Goal: Task Accomplishment & Management: Complete application form

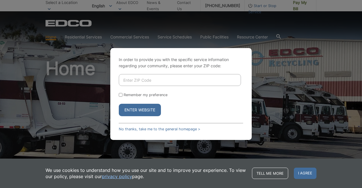
click at [135, 83] on input "Enter ZIP Code" at bounding box center [180, 80] width 122 height 12
type input "91976"
click at [121, 95] on input "Remember my preference" at bounding box center [121, 95] width 4 height 4
checkbox input "true"
click at [137, 107] on button "Enter Website" at bounding box center [140, 110] width 42 height 12
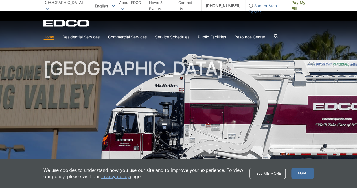
scroll to position [21, 0]
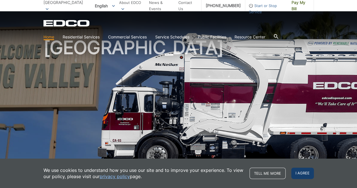
click at [301, 170] on span "I agree" at bounding box center [303, 173] width 23 height 11
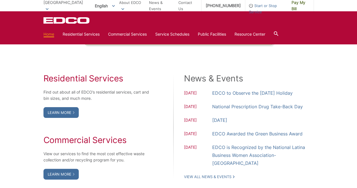
scroll to position [437, 0]
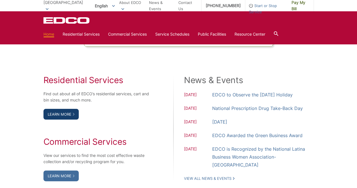
click at [67, 114] on link "Learn More" at bounding box center [61, 114] width 35 height 11
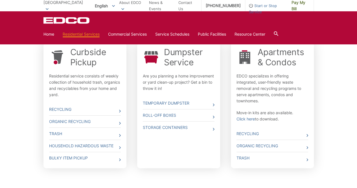
scroll to position [184, 0]
click at [57, 130] on link "Trash" at bounding box center [85, 134] width 72 height 12
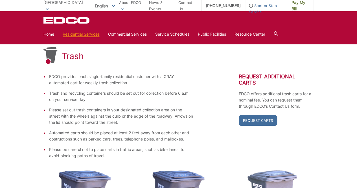
scroll to position [79, 0]
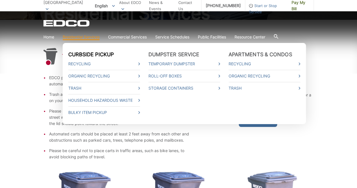
click at [86, 55] on link "Curbside Pickup" at bounding box center [91, 54] width 46 height 6
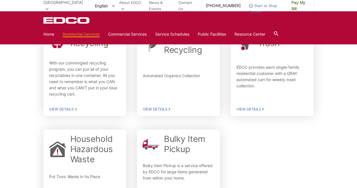
scroll to position [150, 0]
click at [254, 109] on span "View Details" at bounding box center [272, 108] width 72 height 5
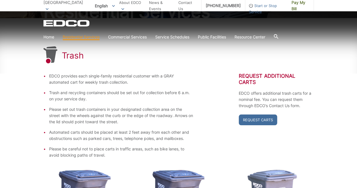
scroll to position [81, 0]
click at [250, 114] on link "Request Carts" at bounding box center [258, 119] width 38 height 11
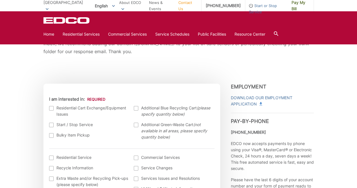
scroll to position [133, 0]
click at [244, 98] on link "Download Our Employment Application" at bounding box center [272, 100] width 83 height 12
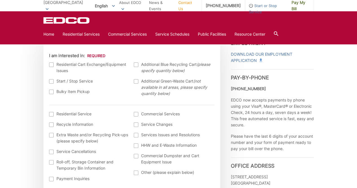
scroll to position [176, 0]
click at [52, 80] on div at bounding box center [51, 81] width 5 height 5
click at [0, 0] on input "Start / Stop Service" at bounding box center [0, 0] width 0 height 0
click at [137, 82] on div at bounding box center [136, 81] width 5 height 5
click at [0, 0] on input "Additional Green-Waste Cart (not available in all areas, please specify quantit…" at bounding box center [0, 0] width 0 height 0
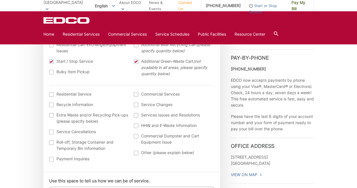
scroll to position [196, 0]
click at [53, 93] on div at bounding box center [51, 94] width 5 height 5
click at [0, 0] on input "I am interested in: (continued) *" at bounding box center [0, 0] width 0 height 0
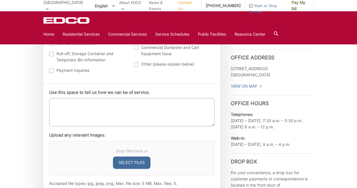
scroll to position [284, 0]
click at [93, 108] on textarea "Use this space to tell us how we can be of service." at bounding box center [132, 112] width 166 height 28
click at [91, 101] on textarea "I would like to order and start your services" at bounding box center [132, 112] width 166 height 28
click at [135, 102] on textarea "I would like to order new bin carts and start your services" at bounding box center [132, 112] width 166 height 28
click at [186, 103] on textarea "I would like to order new bin carts and start using your services" at bounding box center [132, 112] width 166 height 28
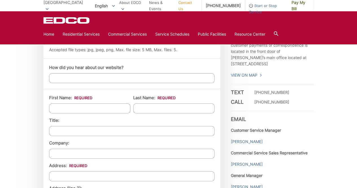
scroll to position [418, 0]
type textarea "I would like to order new bin carts and start using your services as I have rec…"
click at [105, 108] on input "First Name: *" at bounding box center [89, 108] width 81 height 10
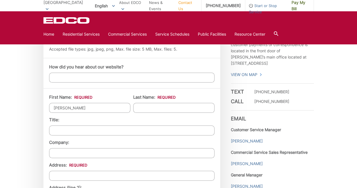
type input "[PERSON_NAME]"
click at [144, 105] on input "Last Name: *" at bounding box center [173, 108] width 81 height 10
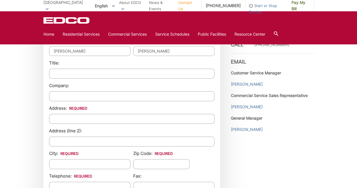
scroll to position [477, 0]
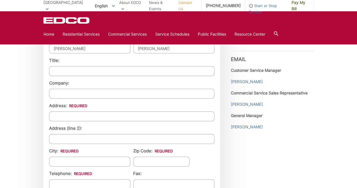
type input "Avitia"
click at [101, 115] on input "Address: *" at bounding box center [132, 116] width 166 height 10
type input "753 La Presa Ave"
click at [81, 157] on input "City: *" at bounding box center [89, 162] width 81 height 10
type input "[GEOGRAPHIC_DATA]"
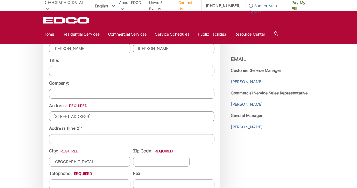
click at [151, 159] on input "Zip Code: *" at bounding box center [161, 162] width 57 height 10
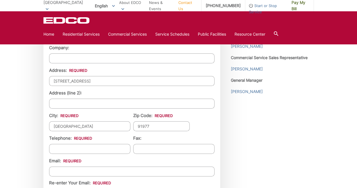
scroll to position [514, 0]
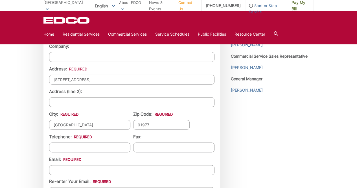
type input "91977"
click at [92, 145] on input "(___) ___-____" at bounding box center [89, 147] width 81 height 10
type input "(619) 806-8282"
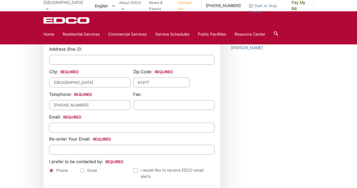
scroll to position [558, 0]
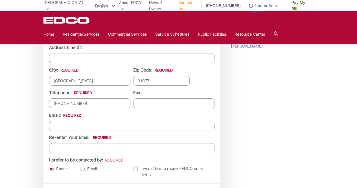
click at [99, 123] on input "Email *" at bounding box center [132, 126] width 166 height 10
type input "favitia1996@gmail.com"
click at [81, 149] on input "Re-enter Your Email:" at bounding box center [132, 148] width 166 height 10
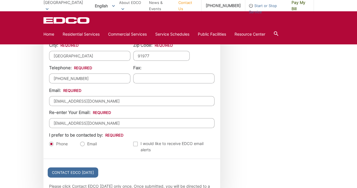
scroll to position [585, 0]
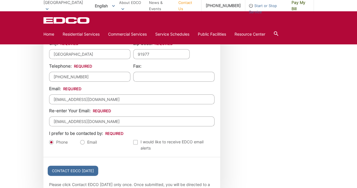
type input "favitia1996@gmail.com"
click at [83, 139] on label "Email" at bounding box center [88, 142] width 17 height 6
radio input "true"
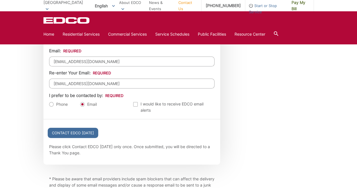
scroll to position [624, 0]
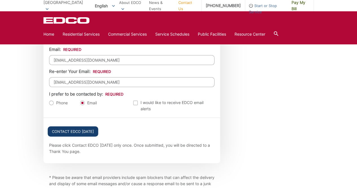
click at [87, 128] on input "Contact EDCO Today" at bounding box center [73, 131] width 51 height 10
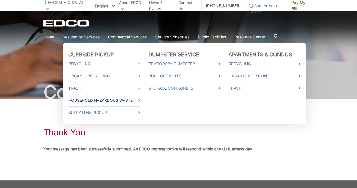
click at [86, 101] on link "Household Hazardous Waste" at bounding box center [104, 100] width 72 height 6
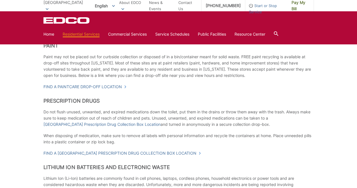
scroll to position [249, 0]
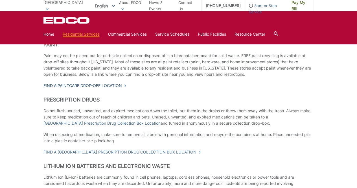
click at [68, 84] on link "Find a PaintCare drop-off location" at bounding box center [85, 85] width 83 height 6
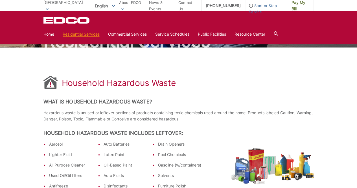
scroll to position [0, 0]
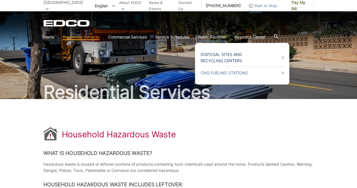
click at [218, 57] on link "Disposal Sites and Recycling Centers" at bounding box center [242, 57] width 83 height 12
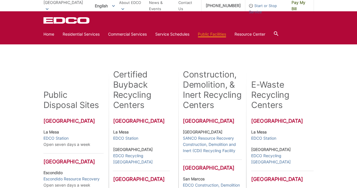
scroll to position [101, 0]
